Goal: Understand process/instructions: Learn how to perform a task or action

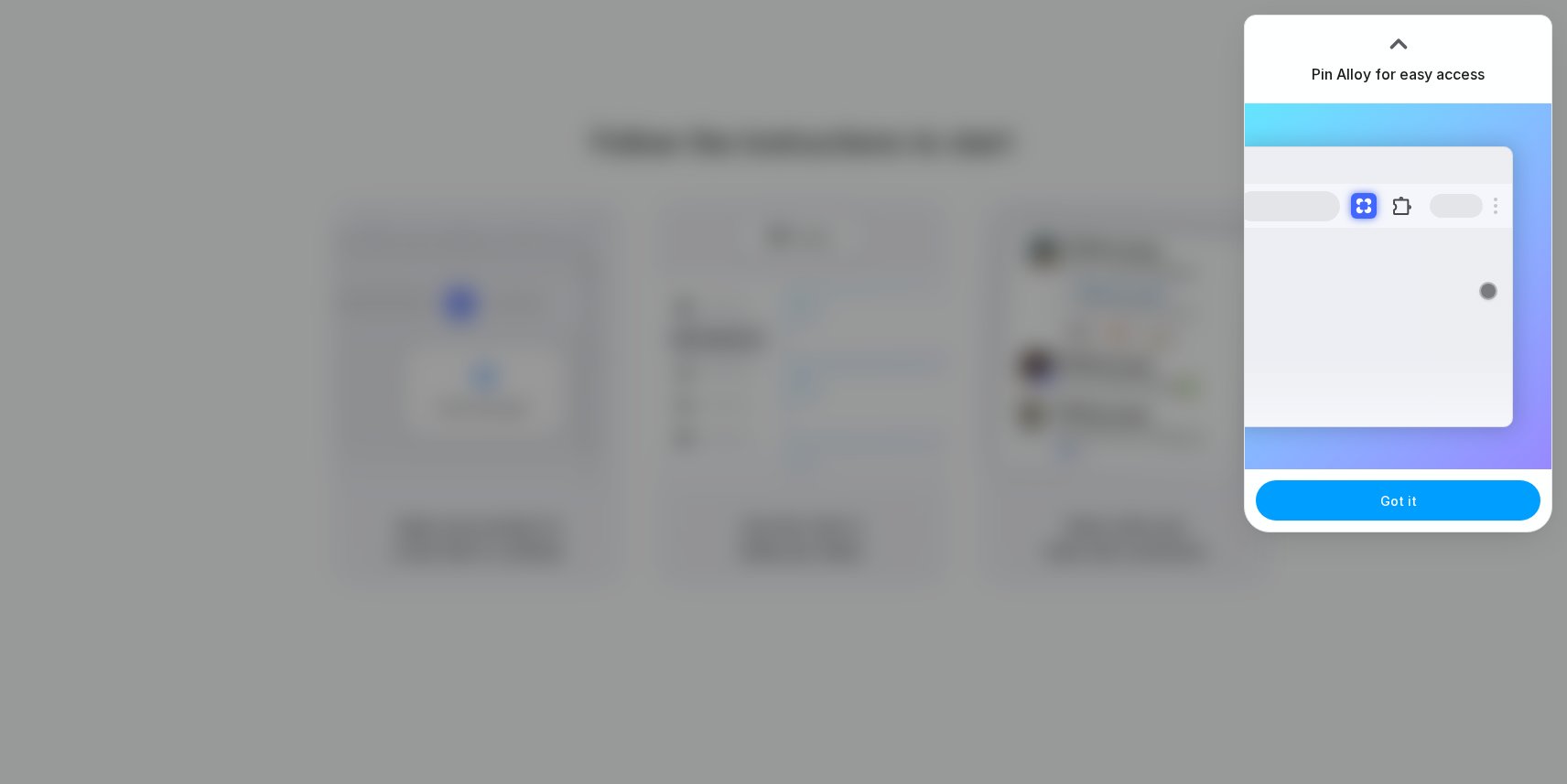
click at [1420, 508] on button "Got it" at bounding box center [1397, 500] width 284 height 40
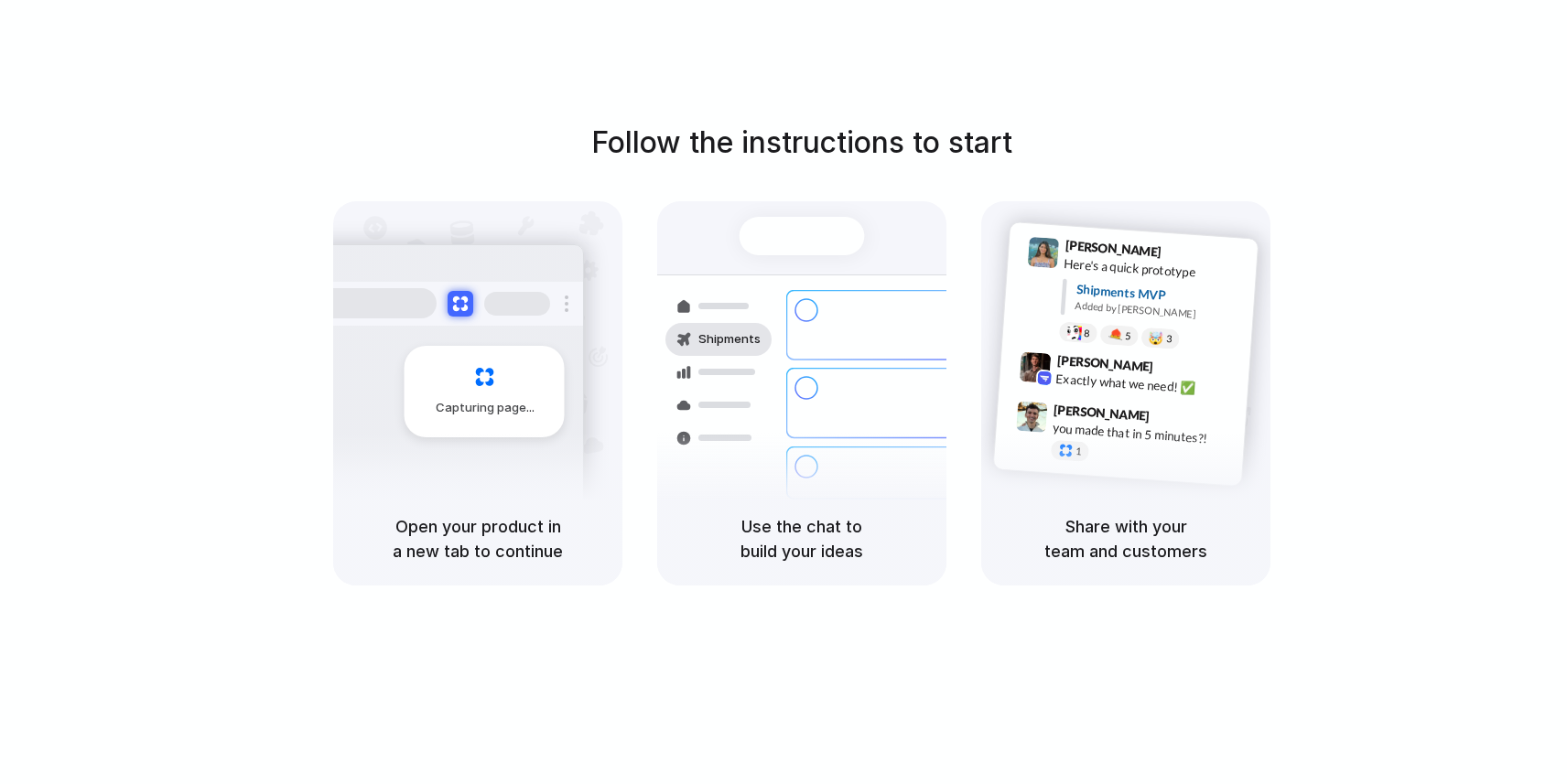
click at [1346, 127] on div "Follow the instructions to start Capturing page Open your product in a new tab …" at bounding box center [802, 353] width 1567 height 464
click at [1362, 265] on div "Follow the instructions to start Capturing page Open your product in a new tab …" at bounding box center [802, 353] width 1567 height 464
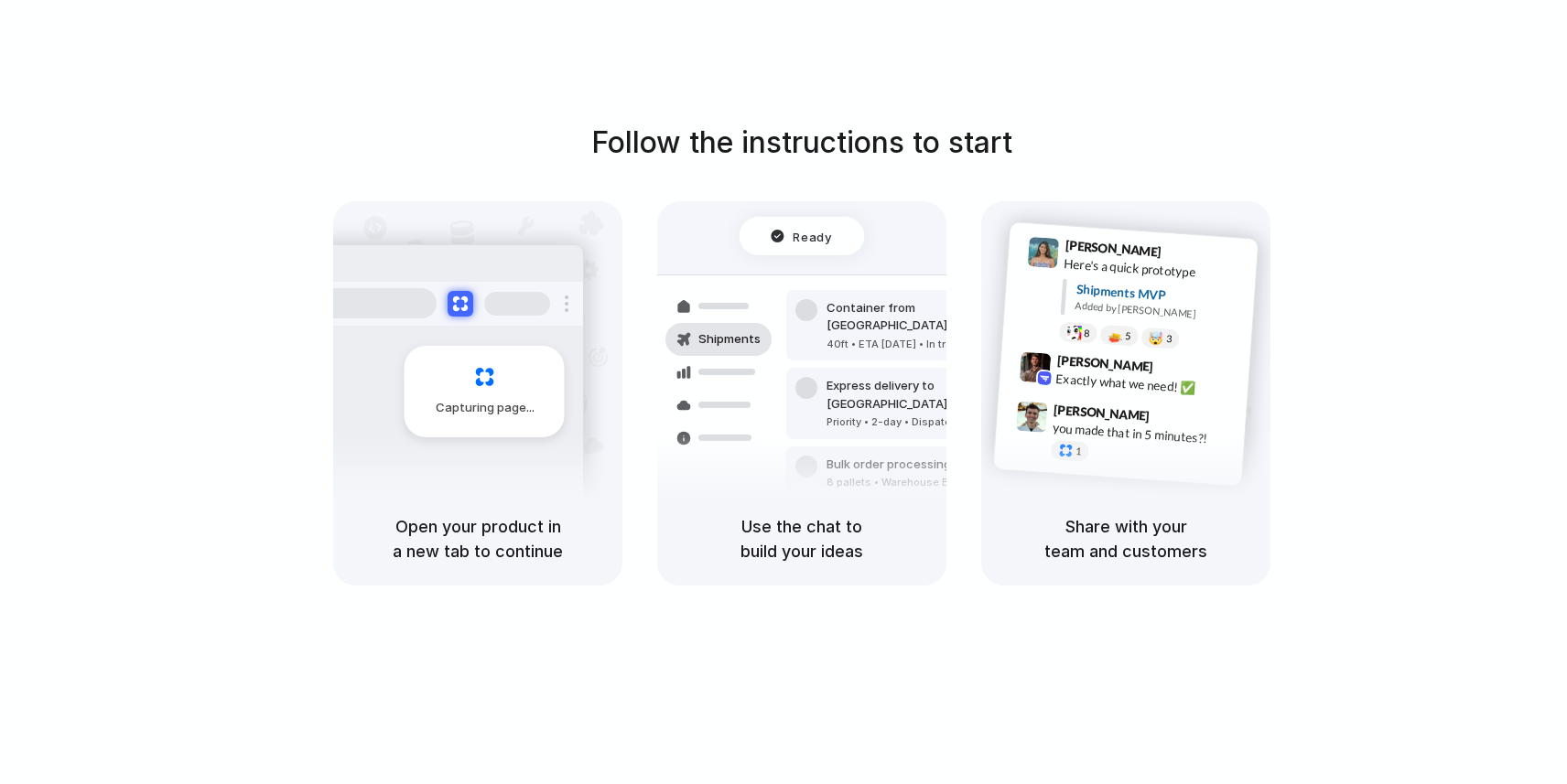
click at [1386, 191] on div "Follow the instructions to start Capturing page Open your product in a new tab …" at bounding box center [802, 353] width 1567 height 464
click at [1093, 63] on div "Follow the instructions to start Capturing page Open your product in a new tab …" at bounding box center [801, 410] width 1603 height 820
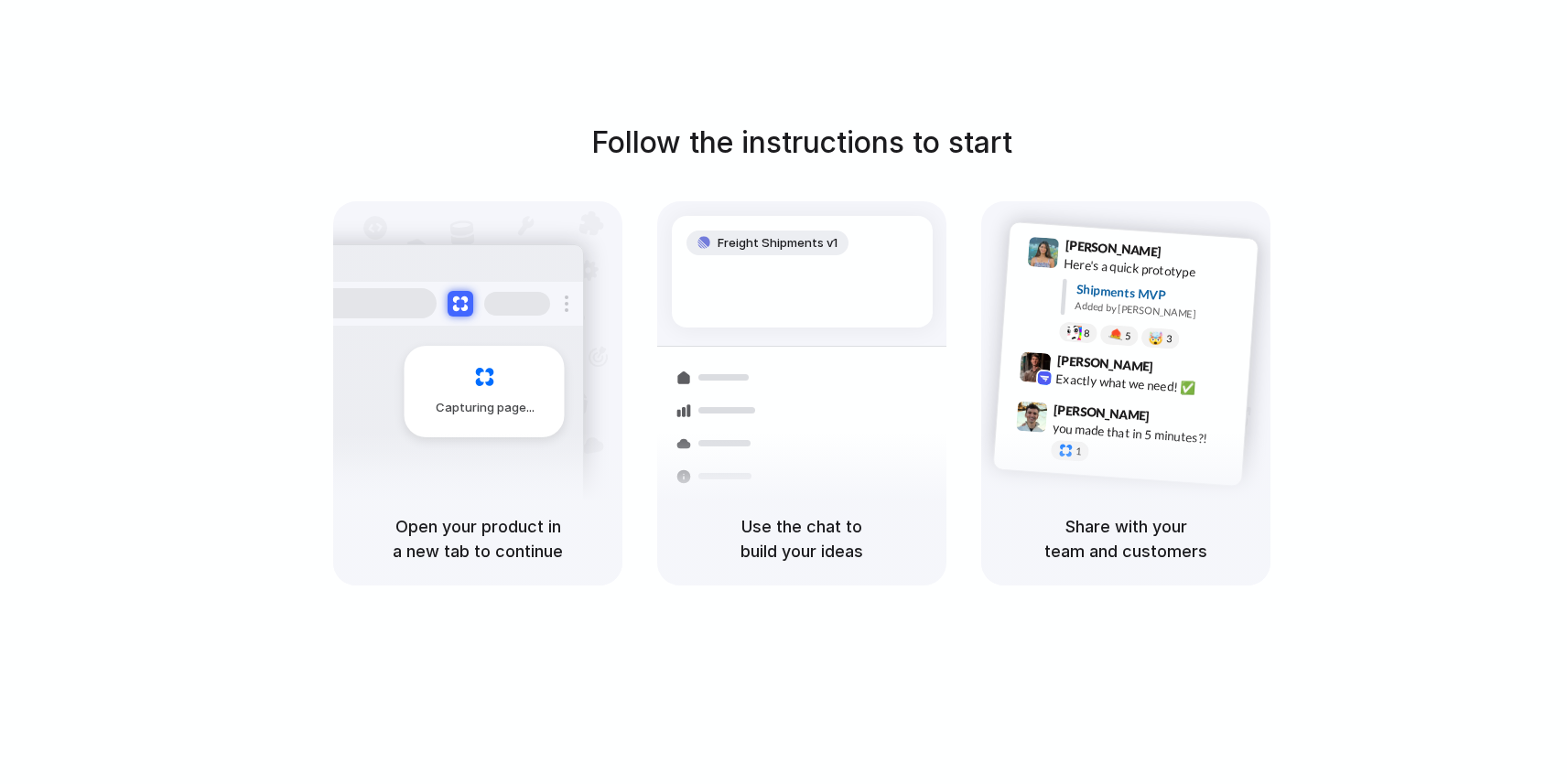
click at [1237, 148] on div "Follow the instructions to start Capturing page Open your product in a new tab …" at bounding box center [802, 353] width 1567 height 464
click at [841, 175] on div "Follow the instructions to start Capturing page Open your product in a new tab …" at bounding box center [802, 353] width 1567 height 464
drag, startPoint x: 763, startPoint y: 399, endPoint x: 730, endPoint y: 448, distance: 59.1
click at [763, 396] on div at bounding box center [719, 410] width 106 height 32
click at [453, 532] on h5 "Open your product in a new tab to continue" at bounding box center [477, 538] width 245 height 49
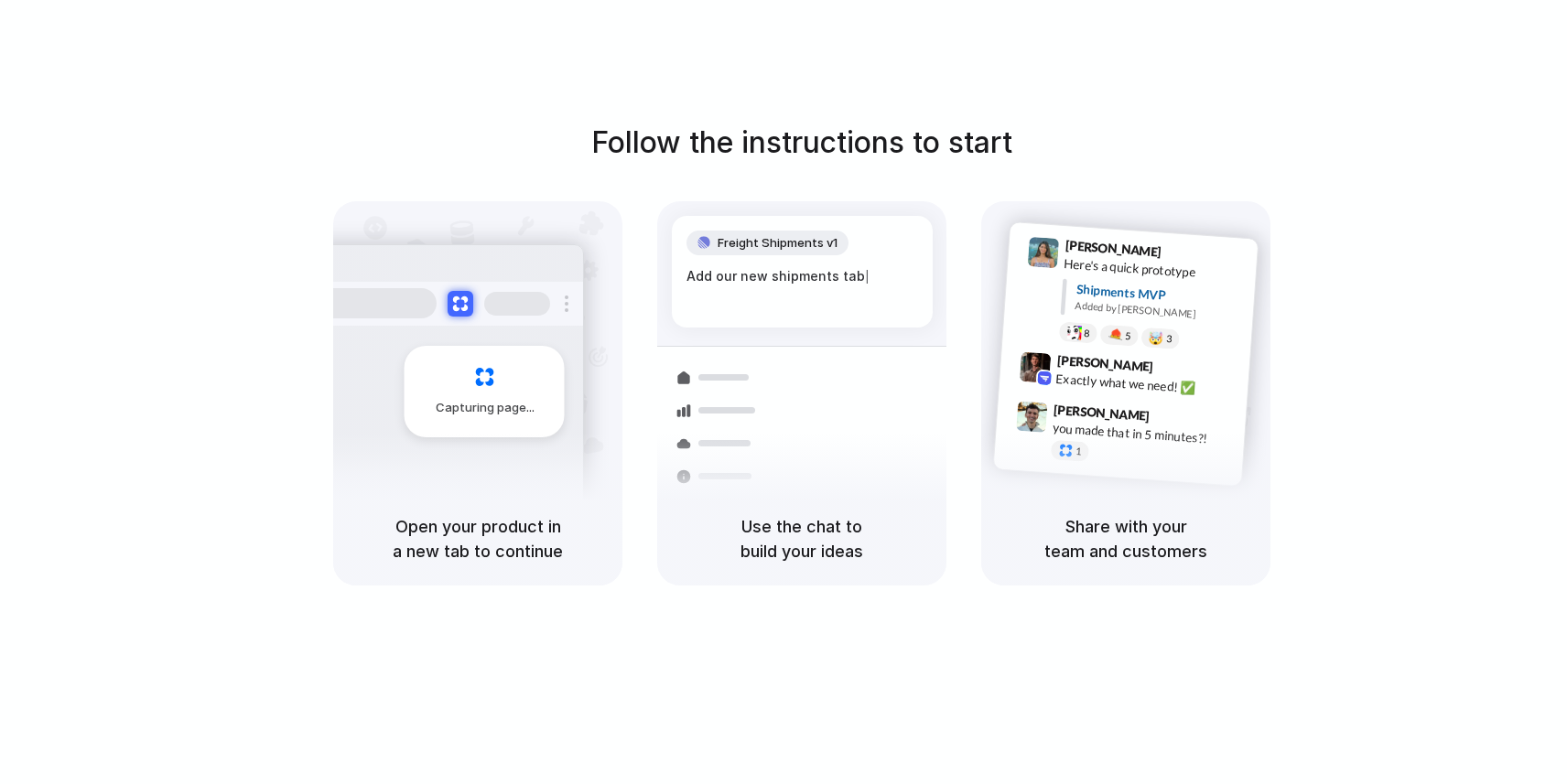
click at [454, 326] on div "Capturing page" at bounding box center [445, 384] width 277 height 280
